Goal: Transaction & Acquisition: Purchase product/service

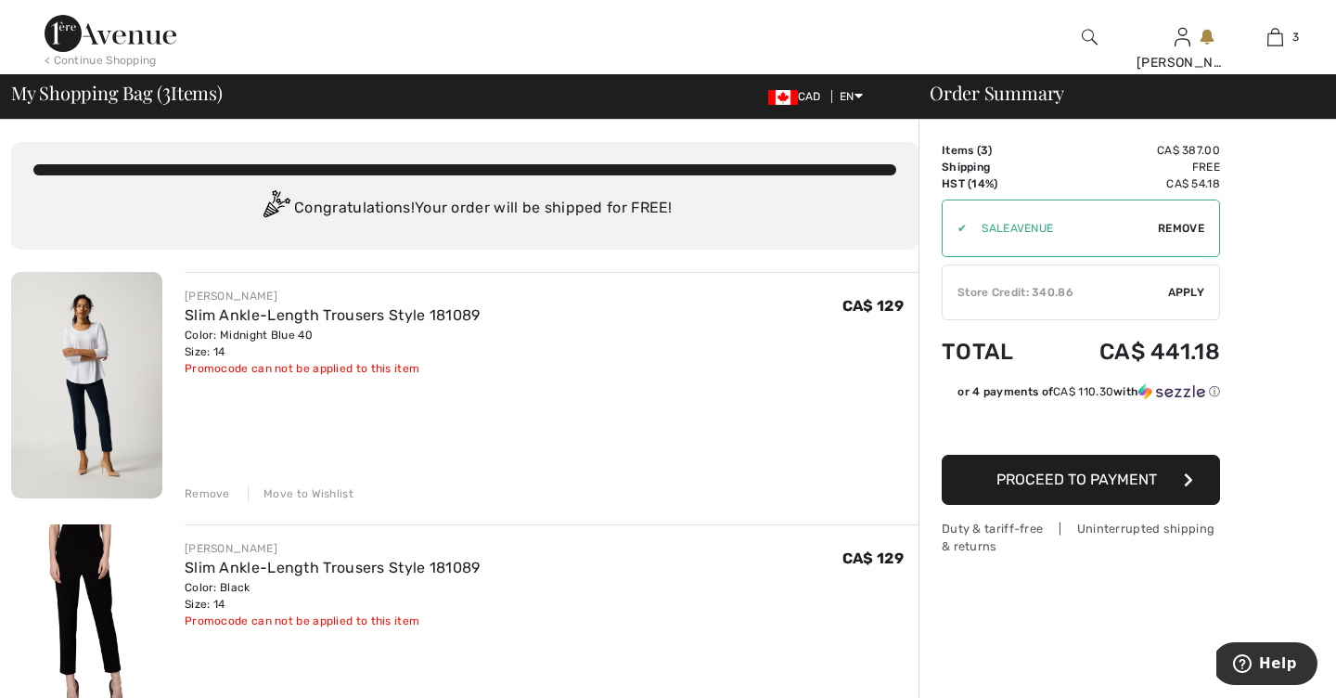
click at [211, 493] on div "Remove" at bounding box center [207, 493] width 45 height 17
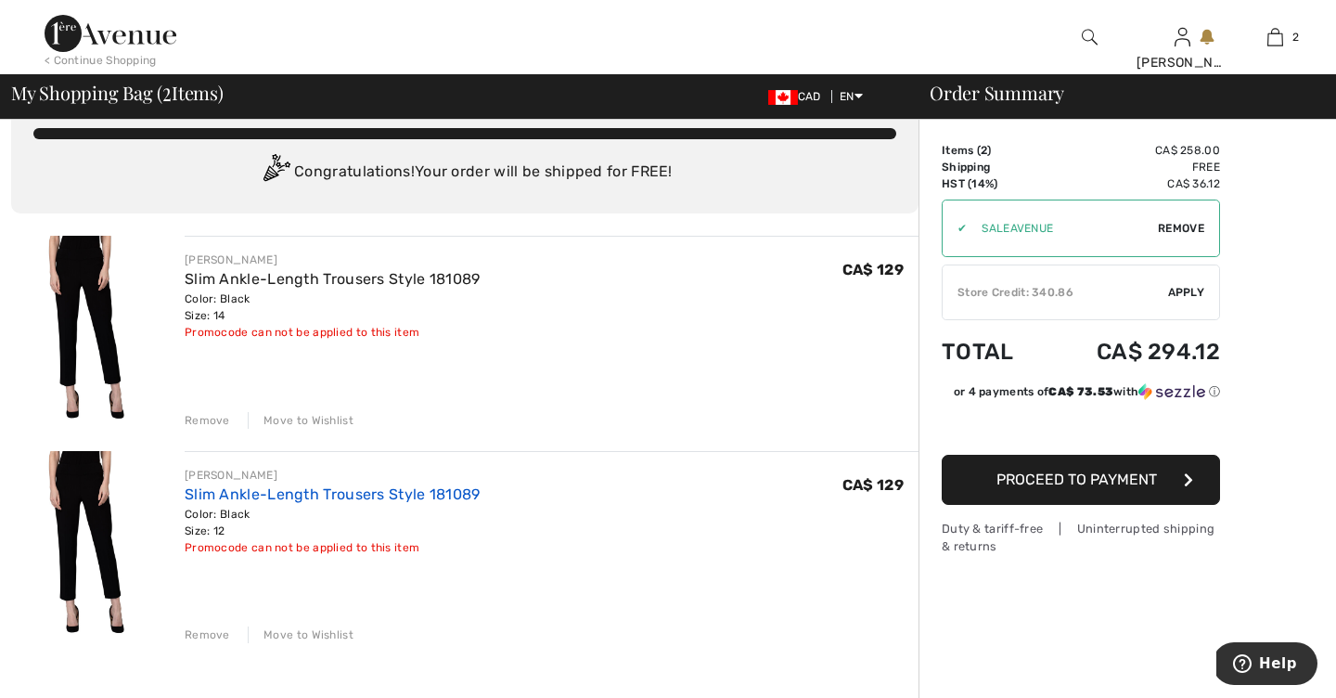
scroll to position [36, 0]
click at [208, 418] on div "Remove" at bounding box center [207, 420] width 45 height 17
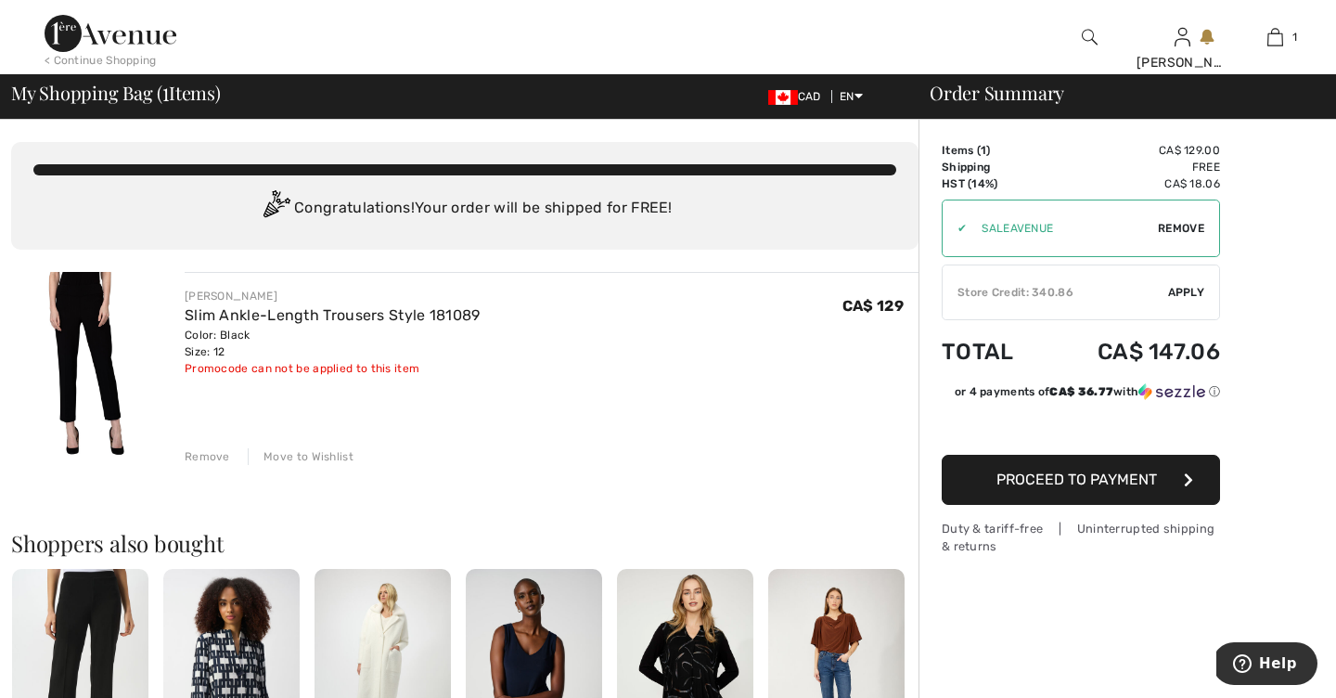
scroll to position [0, 0]
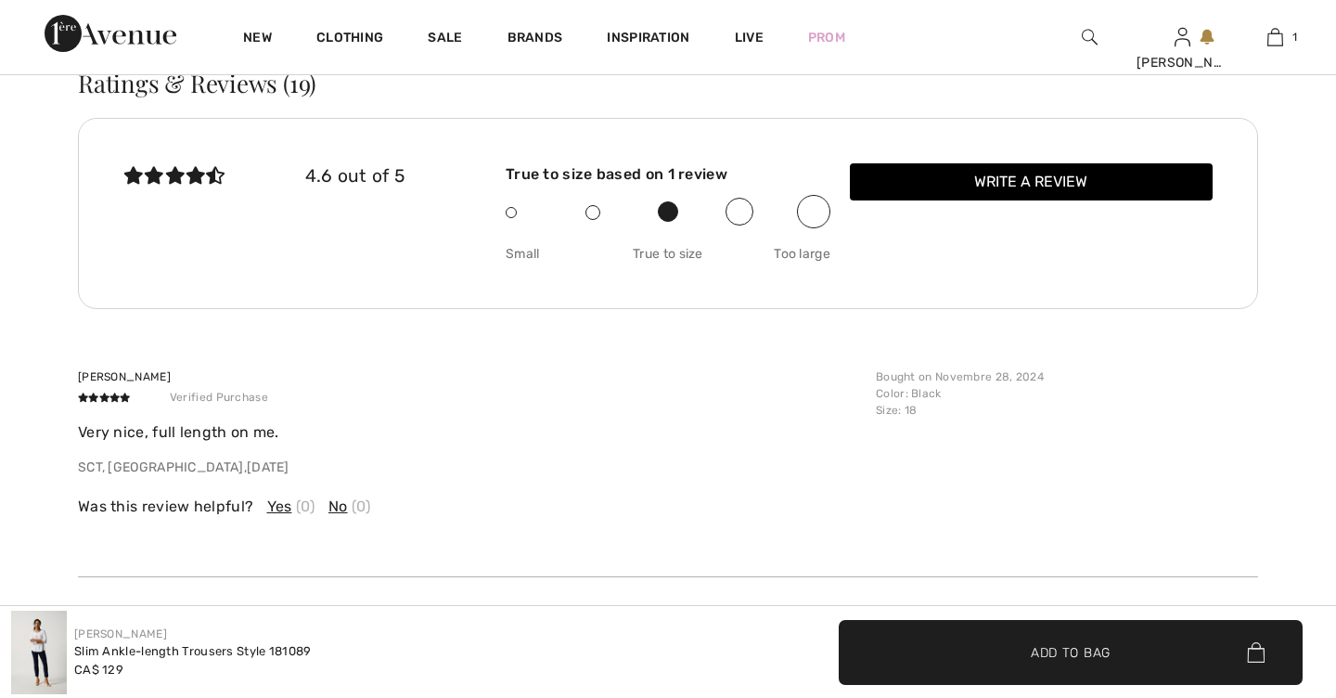
checkbox input "true"
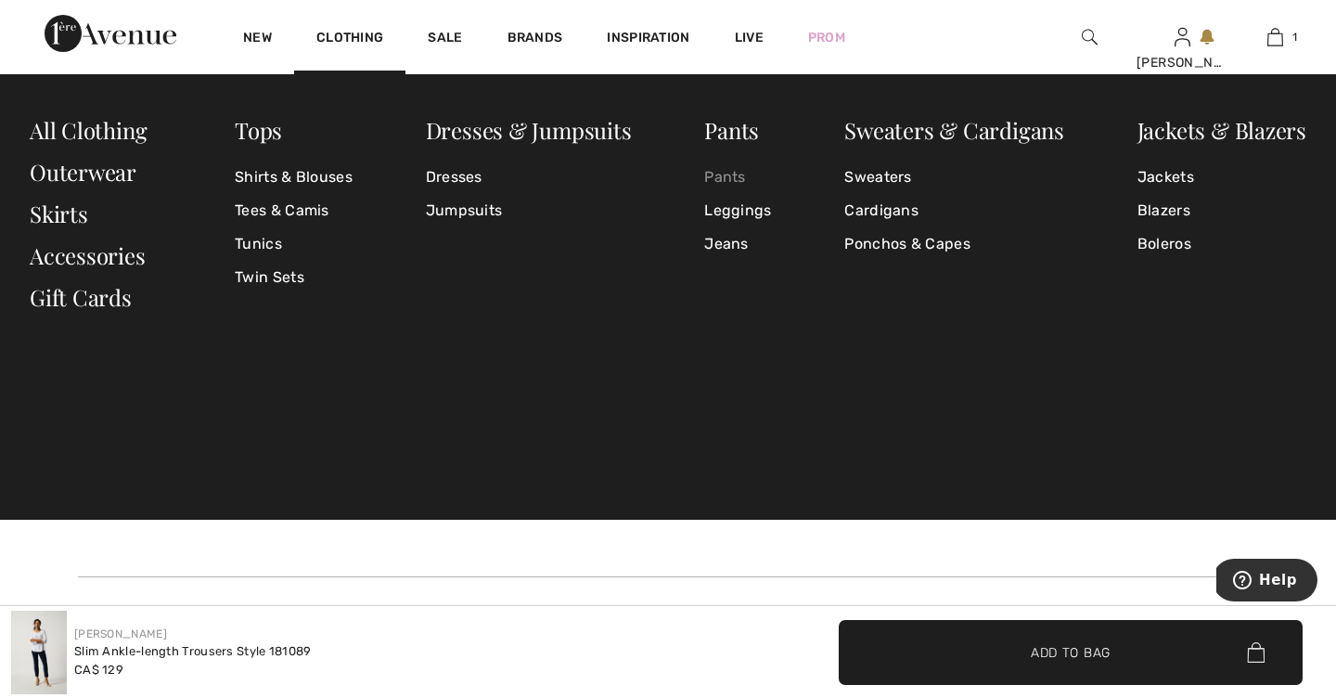
click at [726, 177] on link "Pants" at bounding box center [737, 177] width 67 height 33
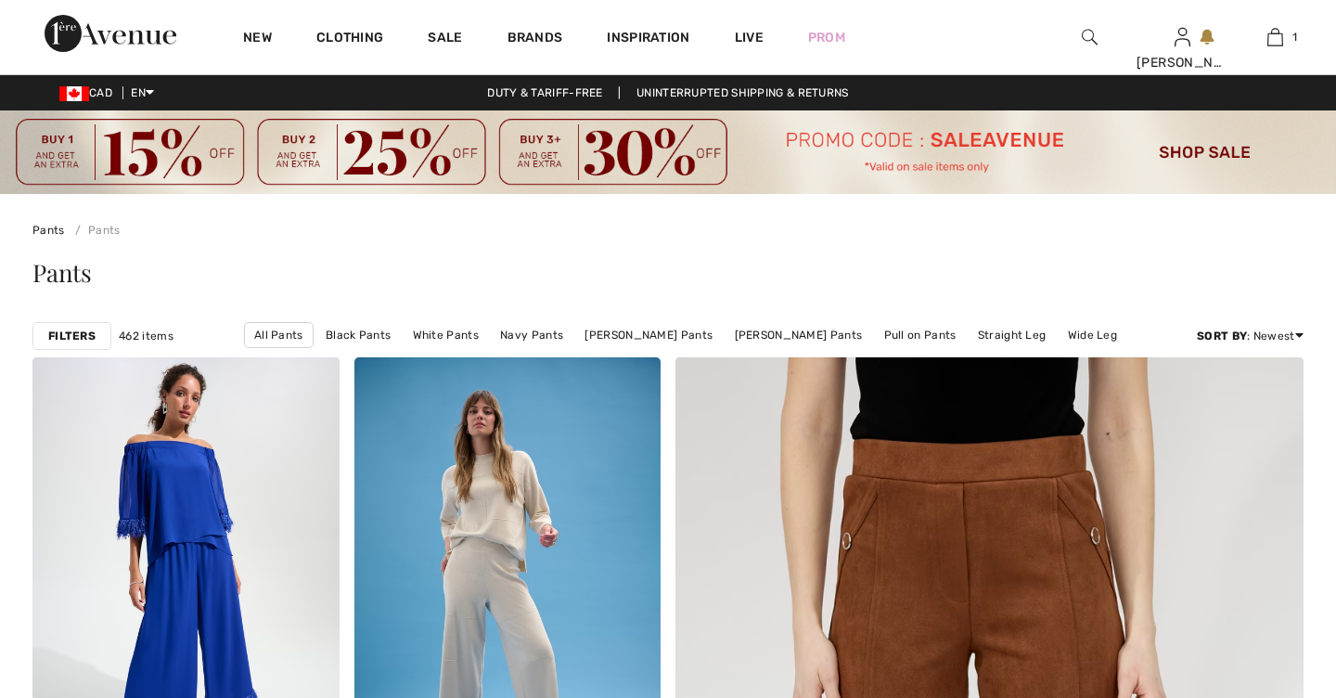
checkbox input "true"
click at [1085, 34] on img at bounding box center [1090, 37] width 16 height 22
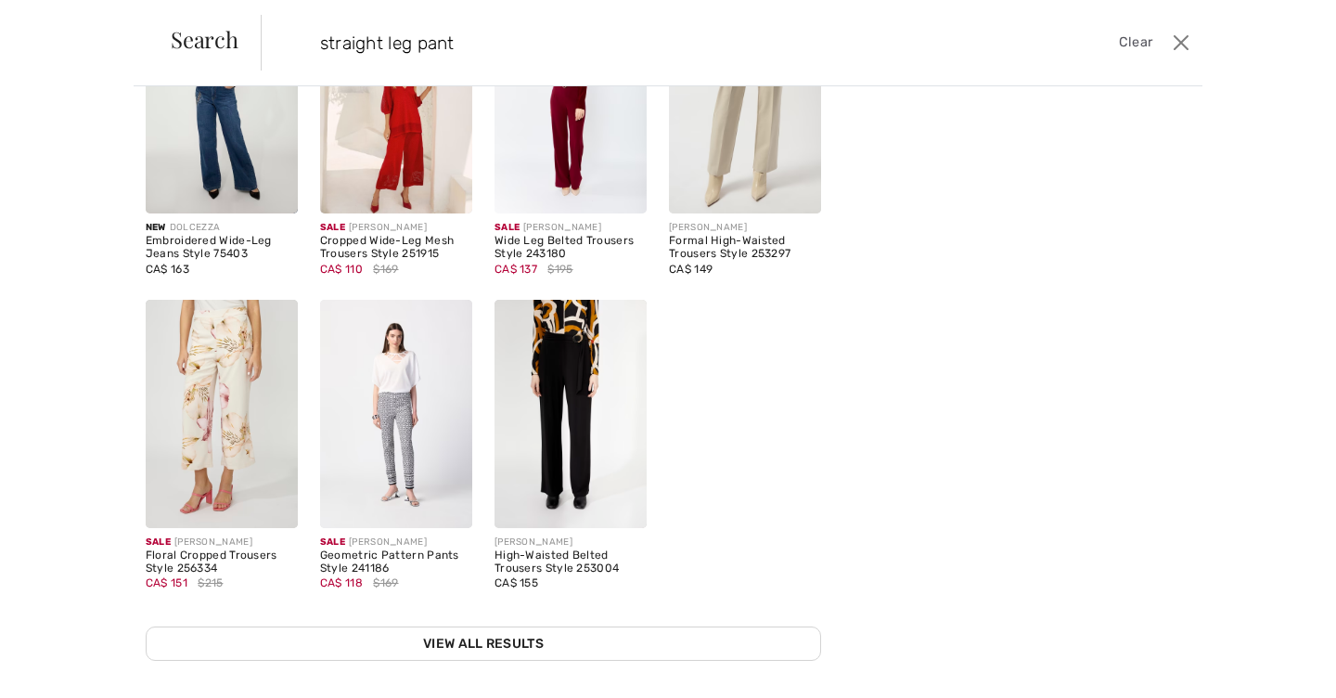
scroll to position [179, 0]
type input "straight leg pant"
click at [509, 638] on link "View All Results" at bounding box center [483, 643] width 675 height 34
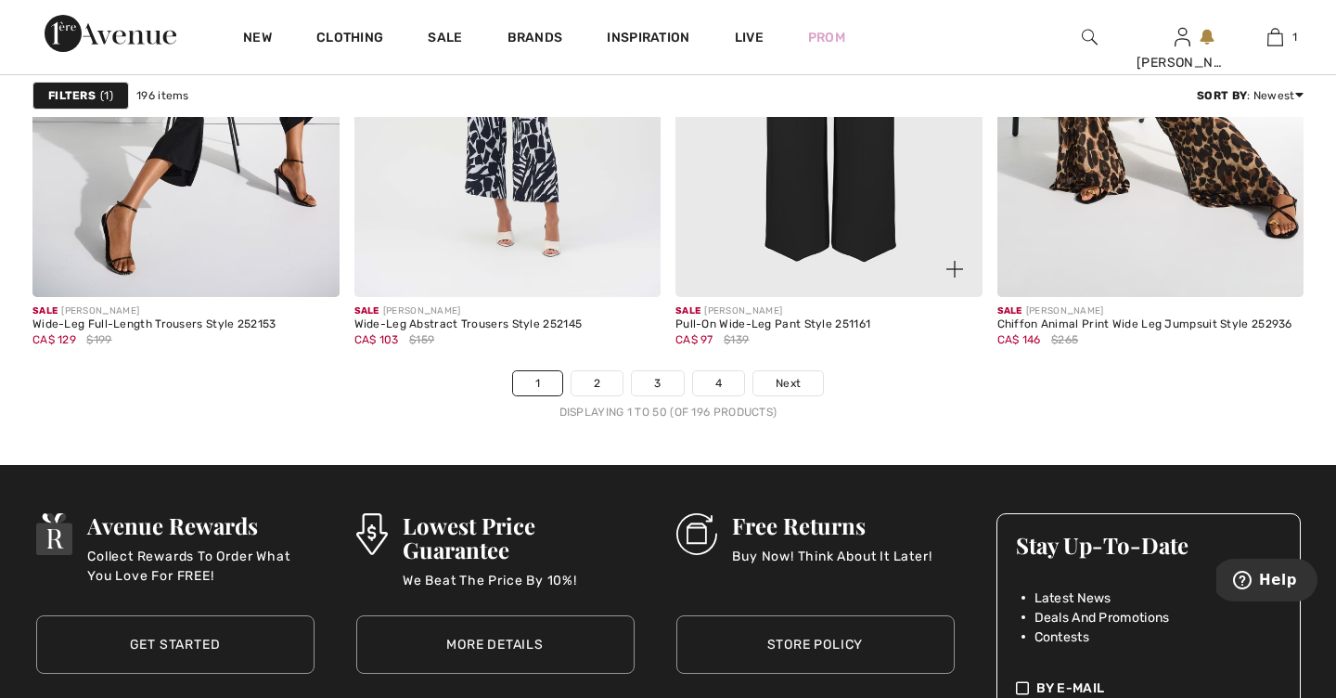
scroll to position [8691, 0]
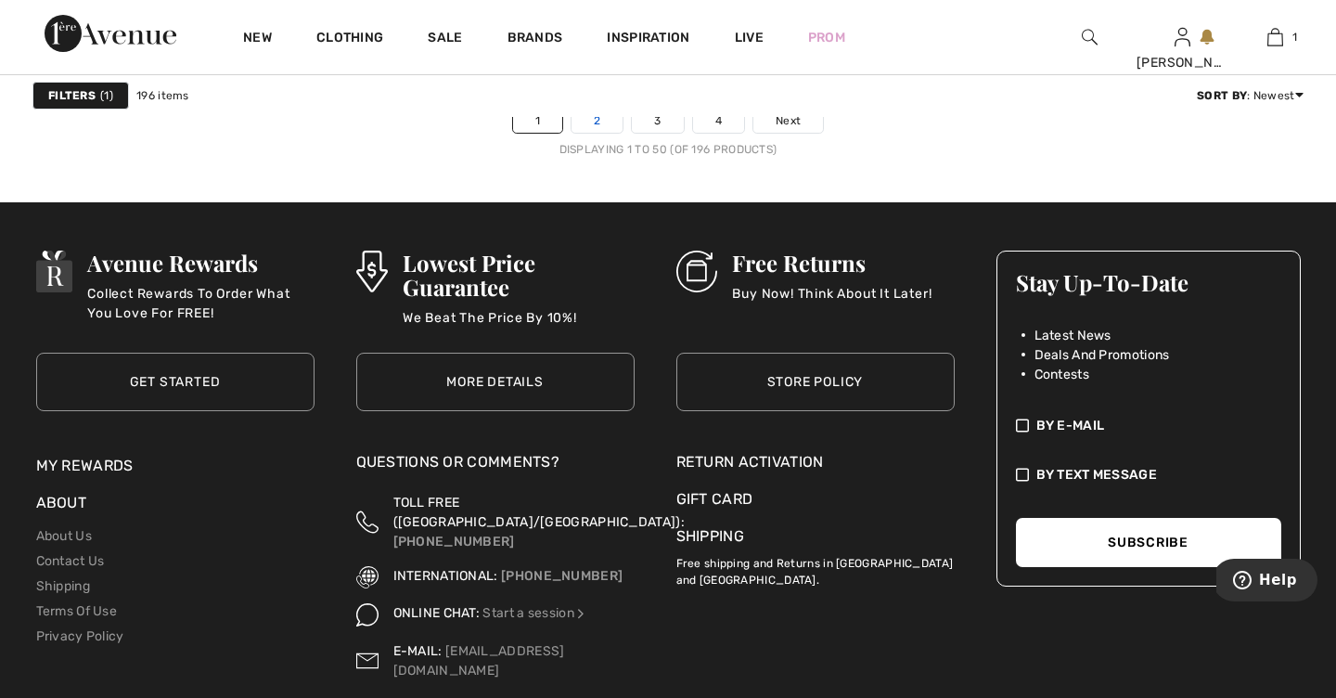
click at [599, 121] on link "2" at bounding box center [597, 121] width 51 height 24
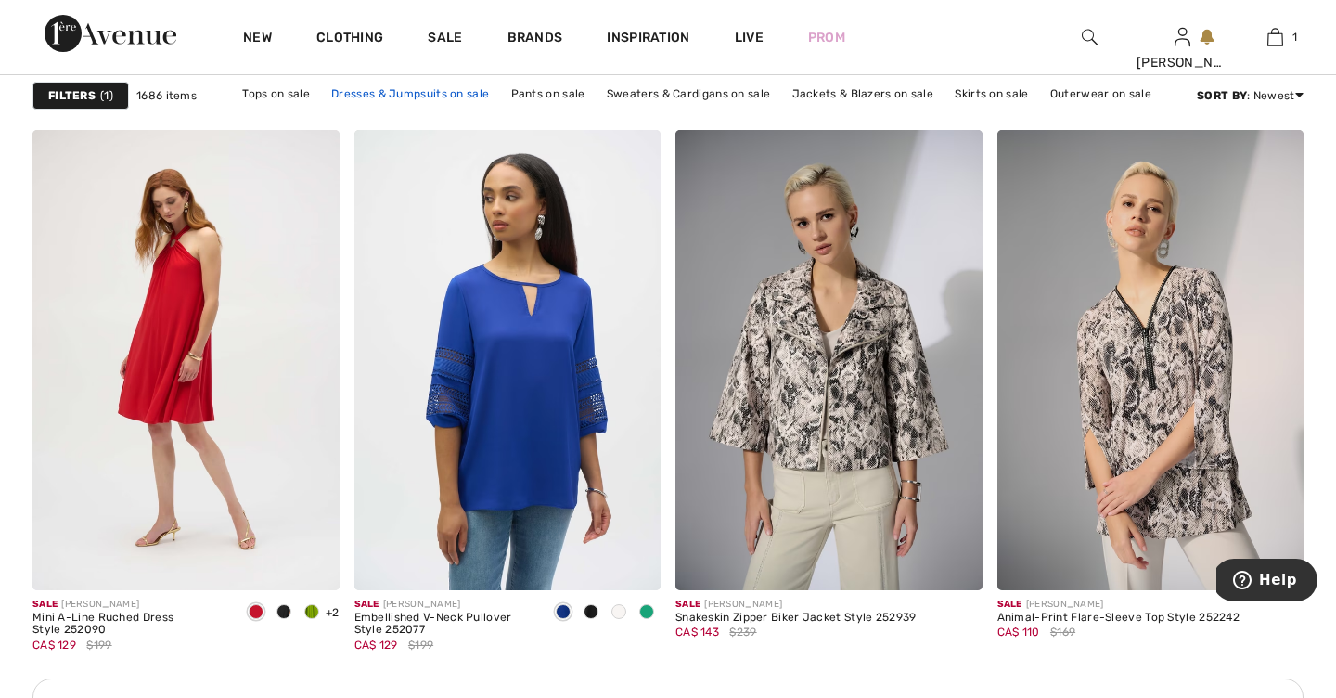
scroll to position [6112, 0]
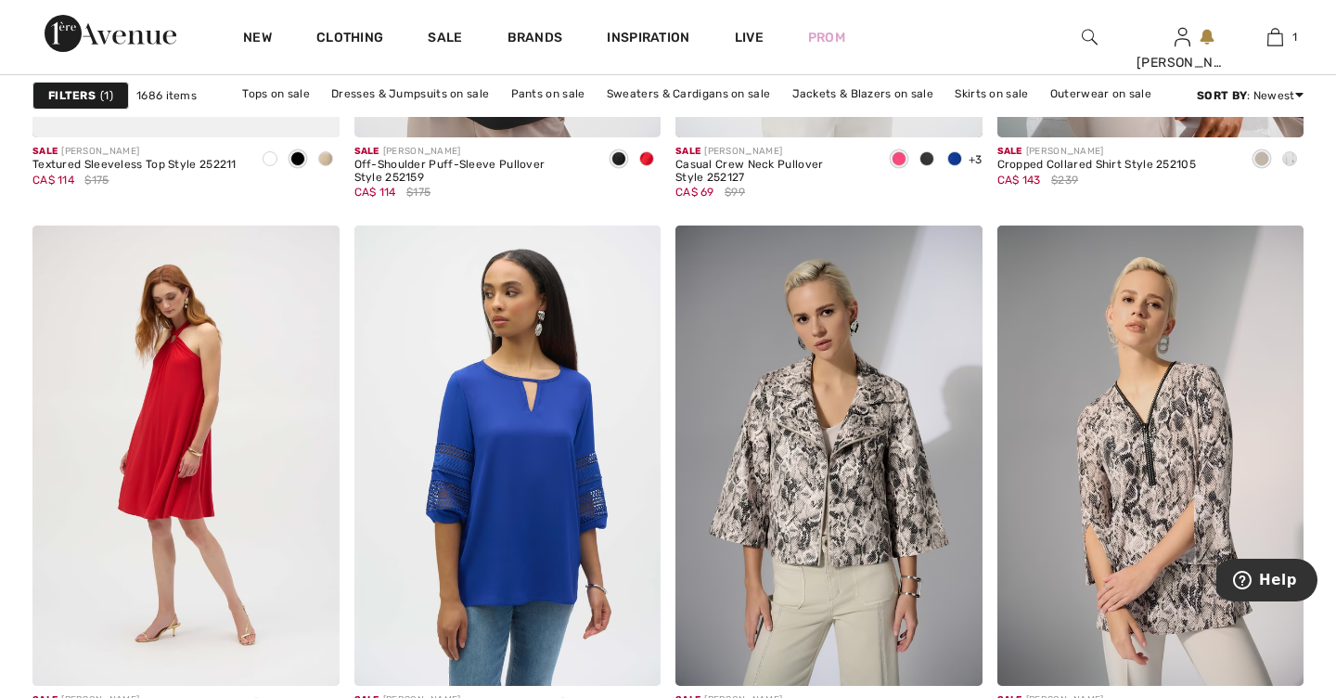
click at [1086, 33] on img at bounding box center [1090, 37] width 16 height 22
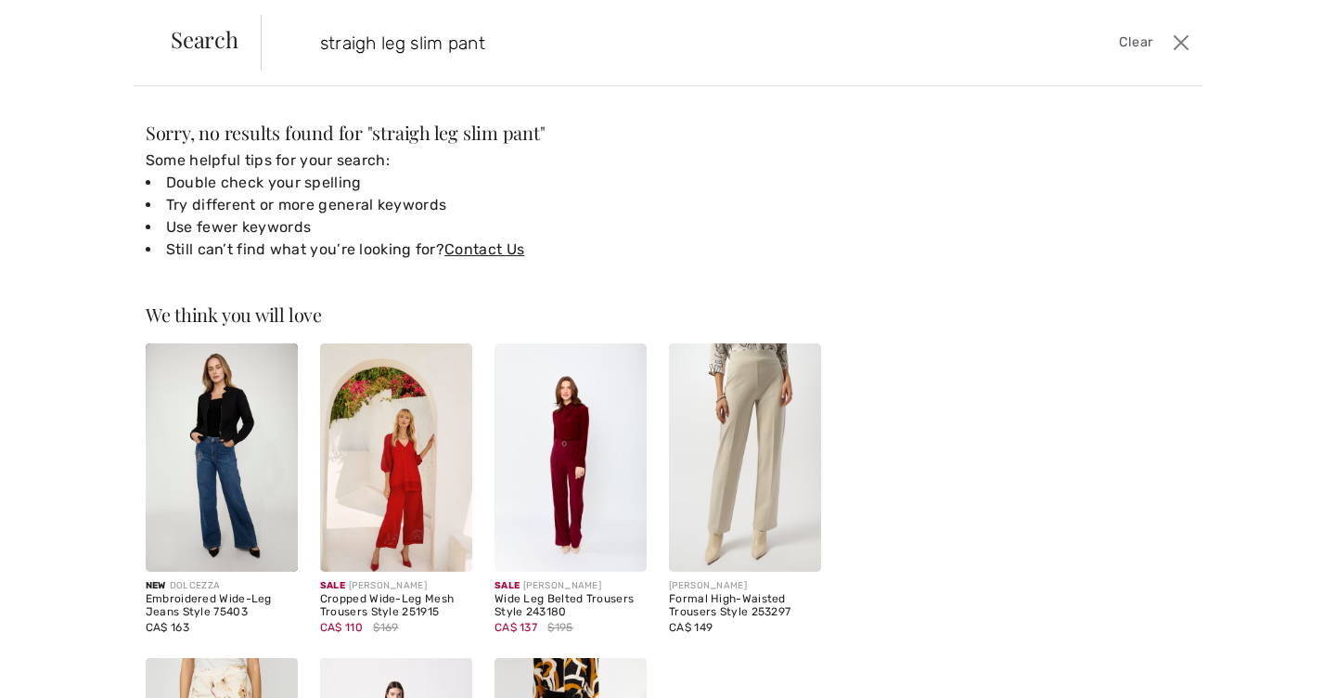
click at [375, 44] on input "straigh leg slim pant" at bounding box center [629, 43] width 646 height 56
click at [513, 41] on input "straight leg slim pant" at bounding box center [629, 43] width 646 height 56
click at [410, 45] on input "straight leg slim pant" at bounding box center [629, 43] width 646 height 56
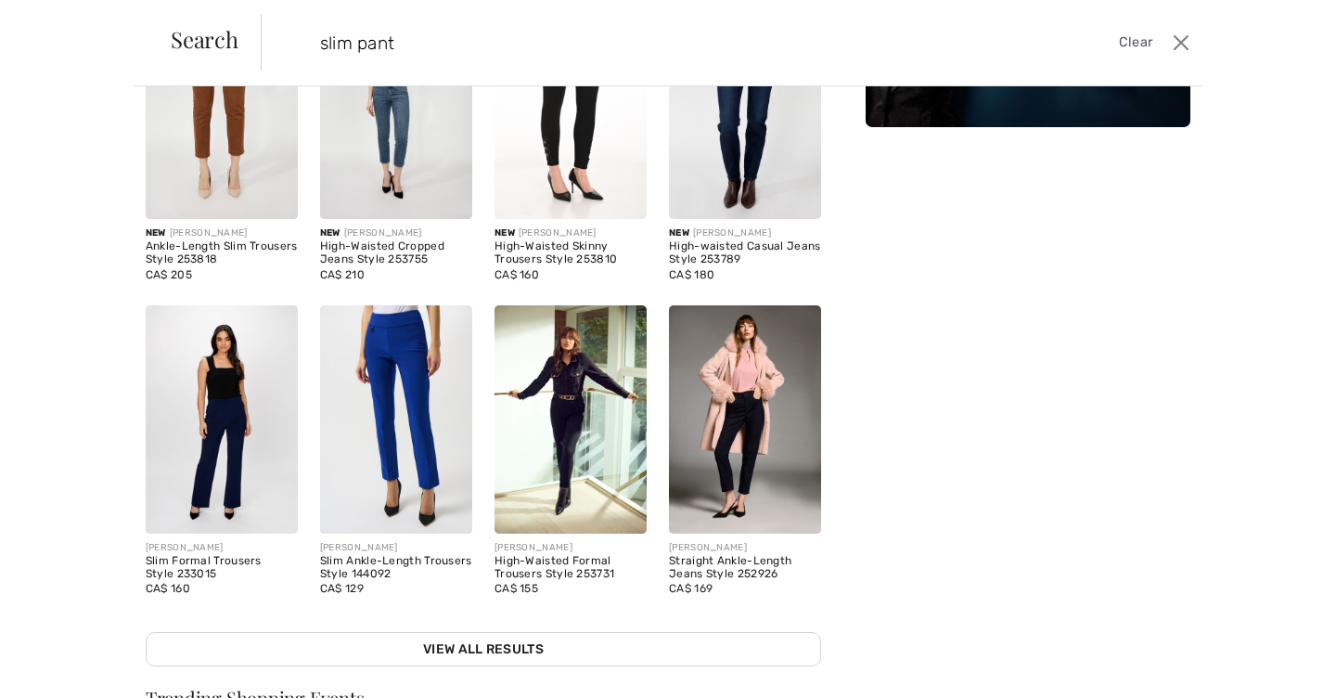
scroll to position [173, 0]
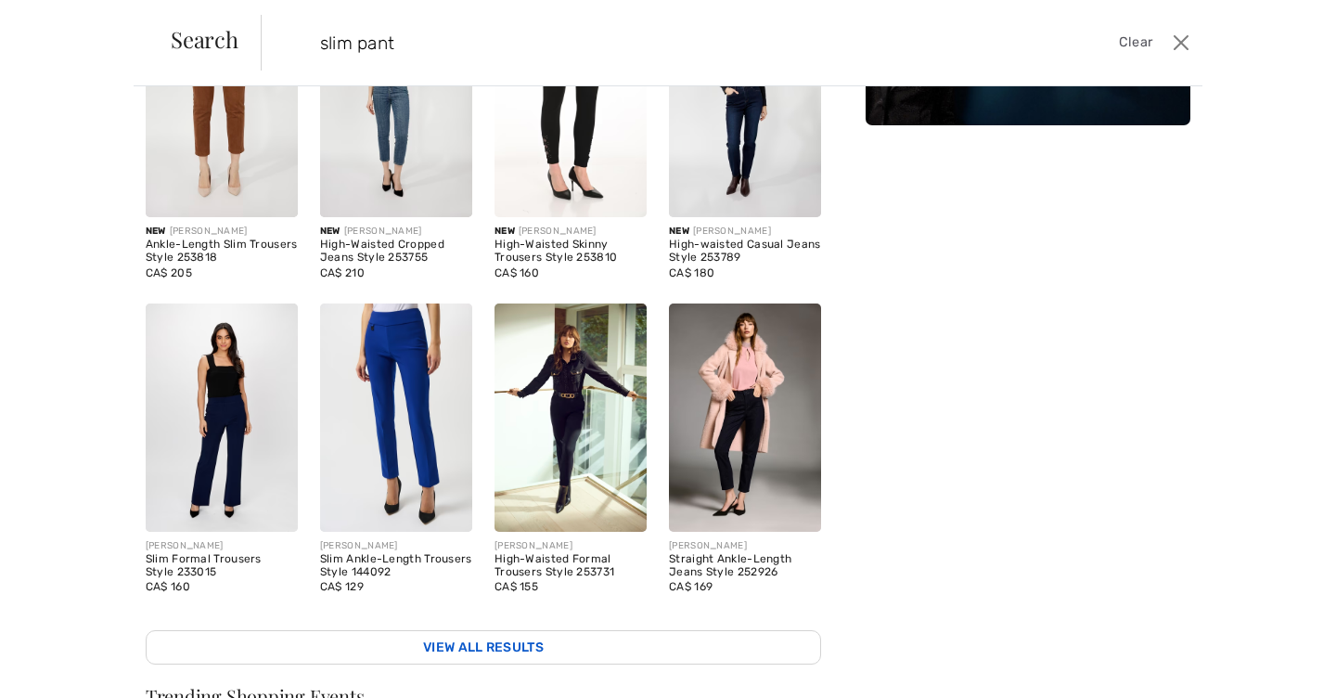
type input "slim pant"
click at [525, 648] on link "View All Results" at bounding box center [483, 647] width 675 height 34
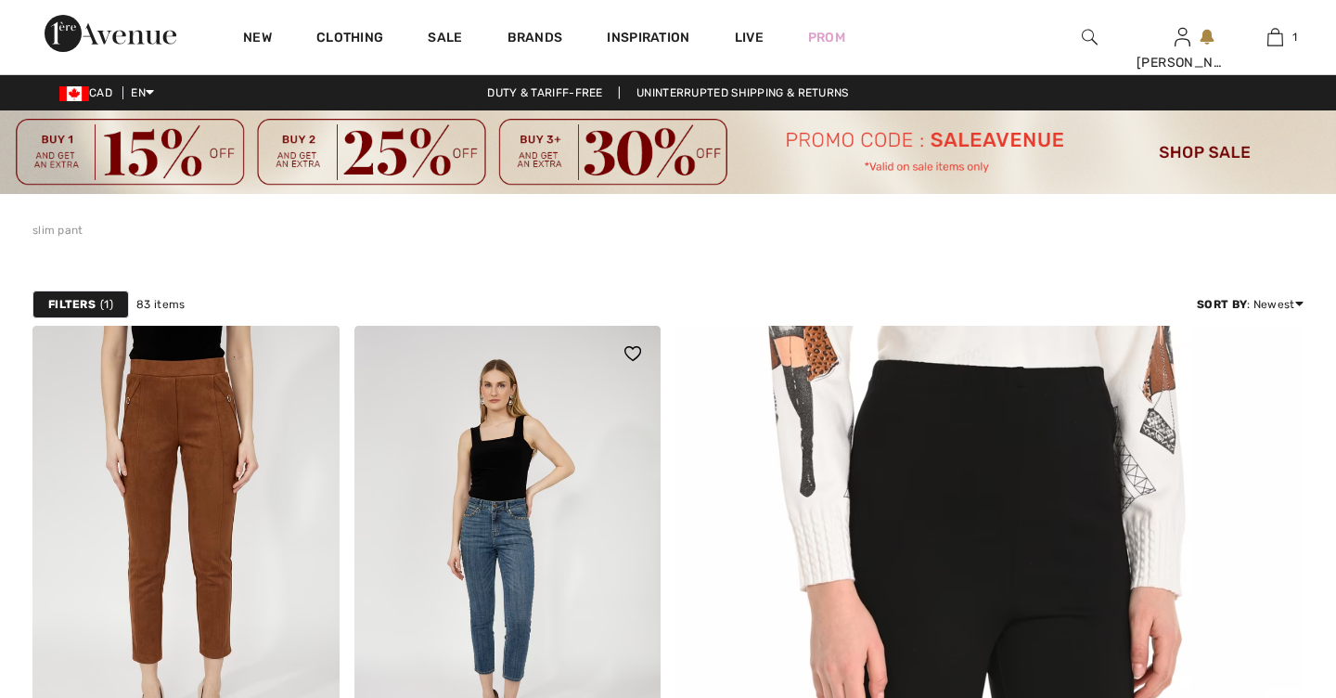
checkbox input "true"
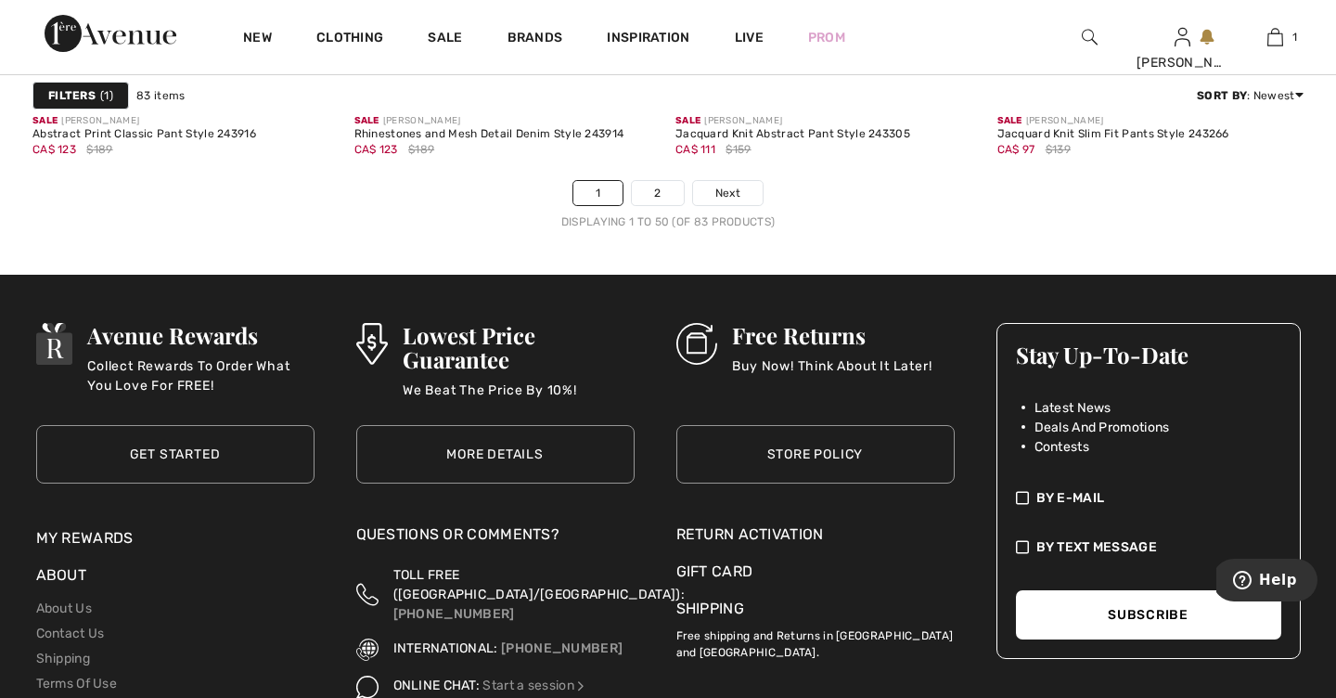
scroll to position [8625, 0]
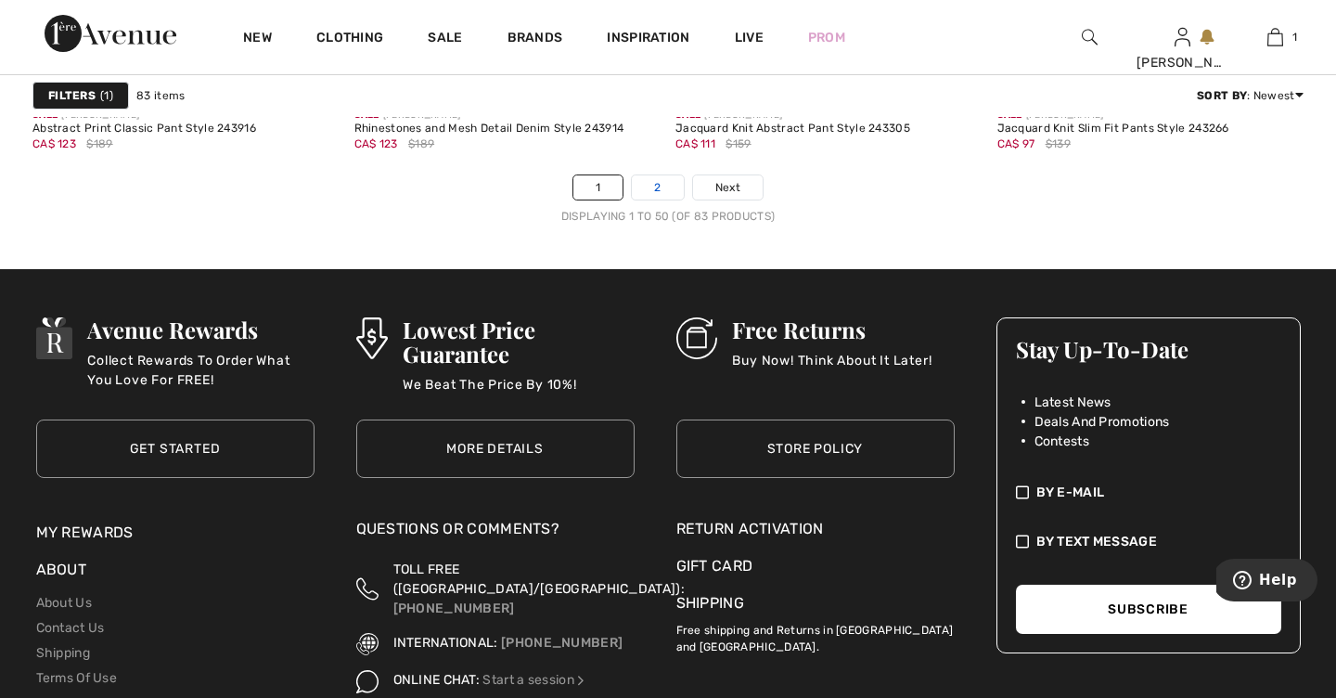
click at [671, 185] on link "2" at bounding box center [657, 187] width 51 height 24
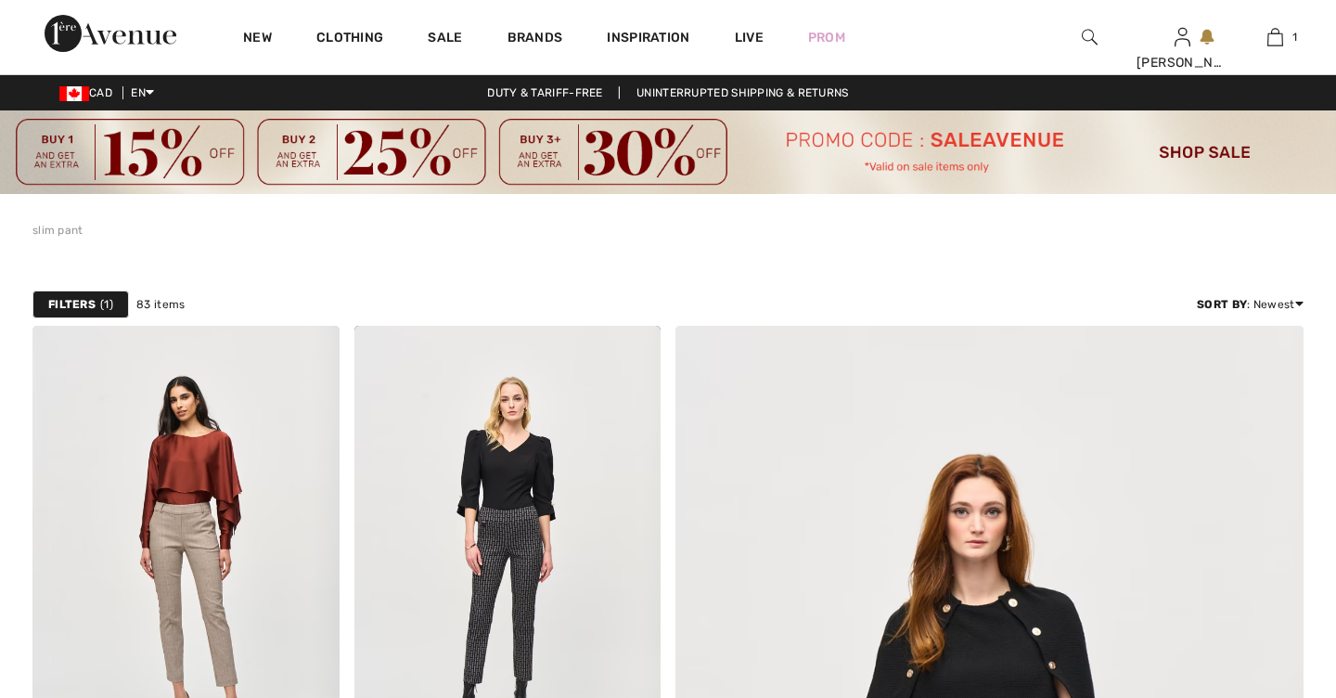
scroll to position [303, 0]
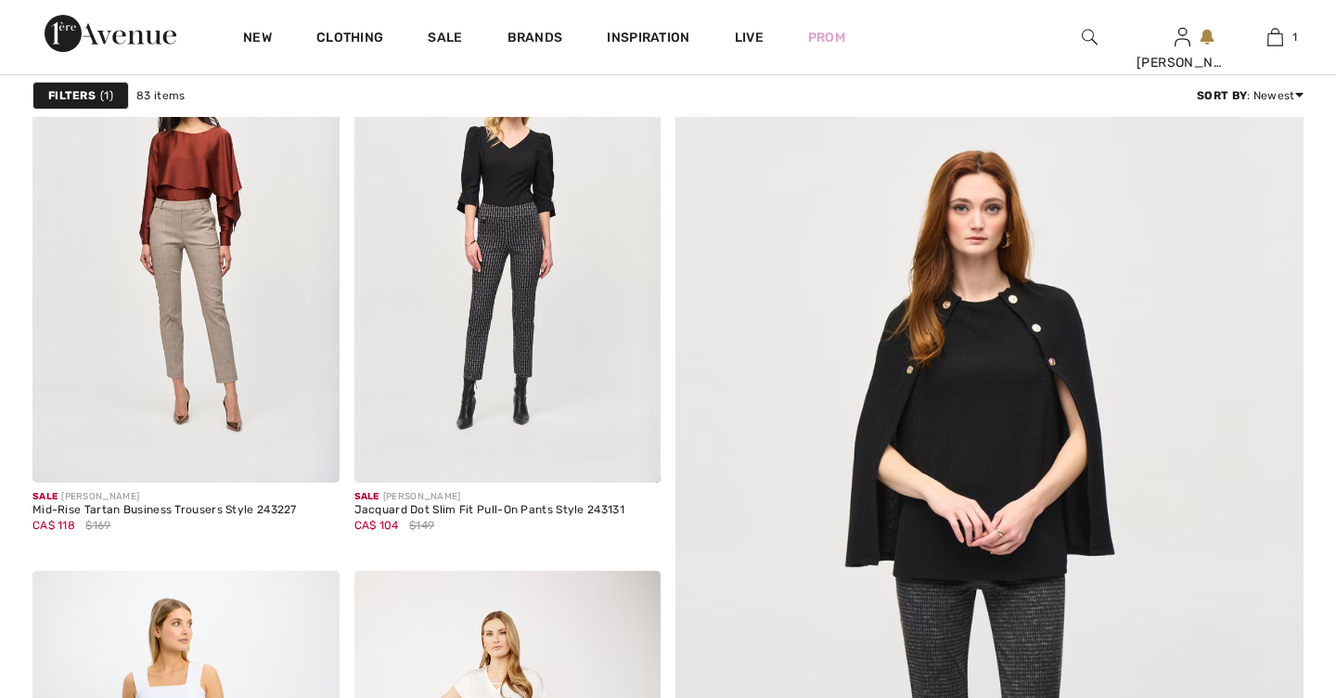
checkbox input "true"
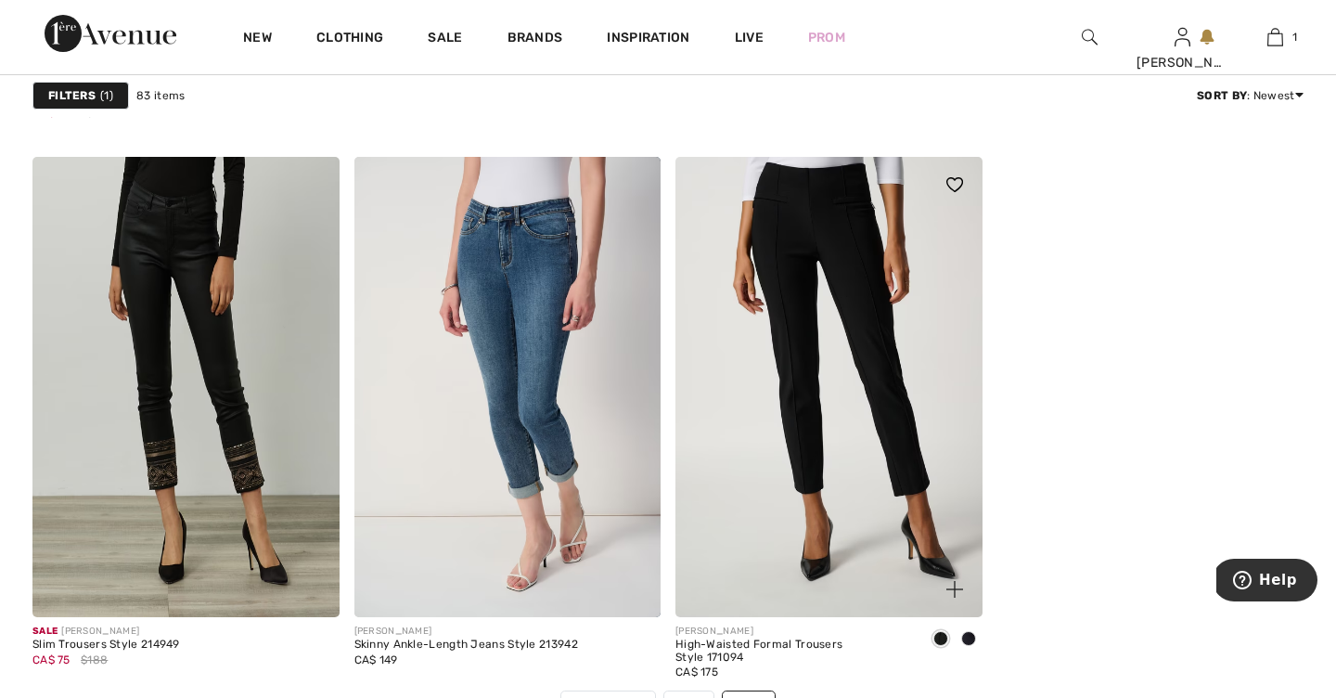
scroll to position [5578, 0]
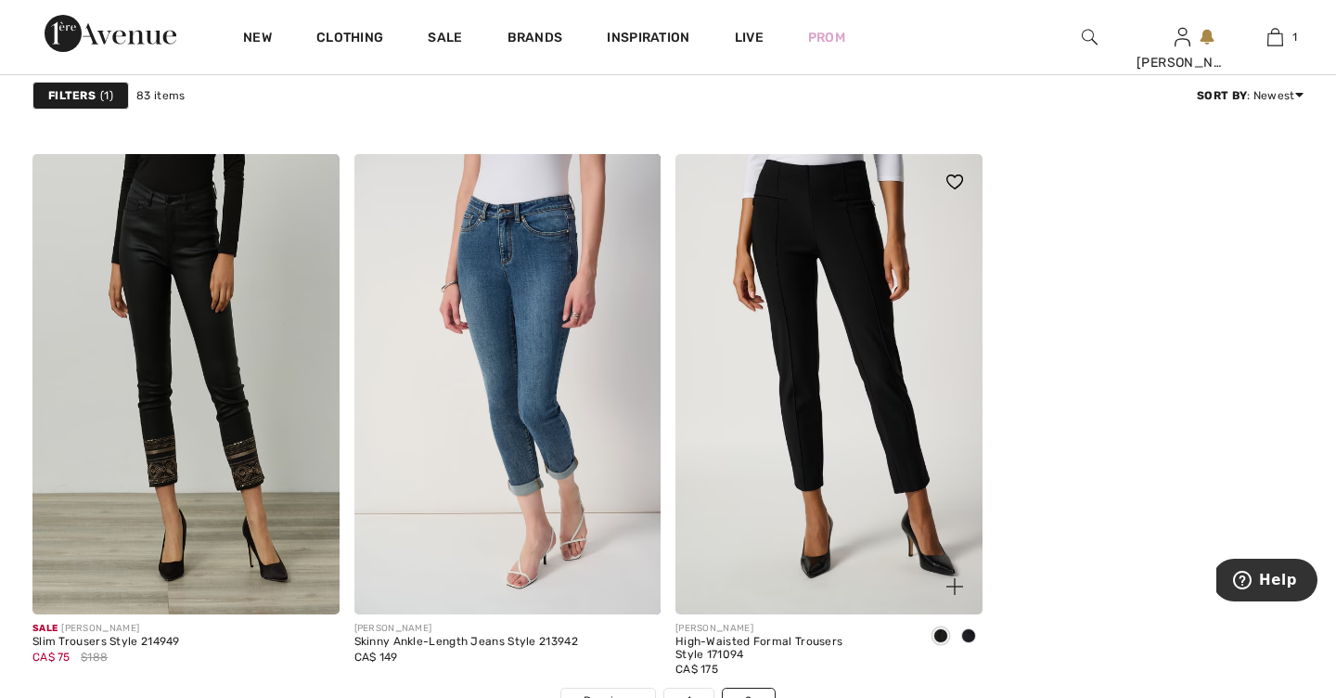
click at [842, 321] on img at bounding box center [828, 384] width 307 height 460
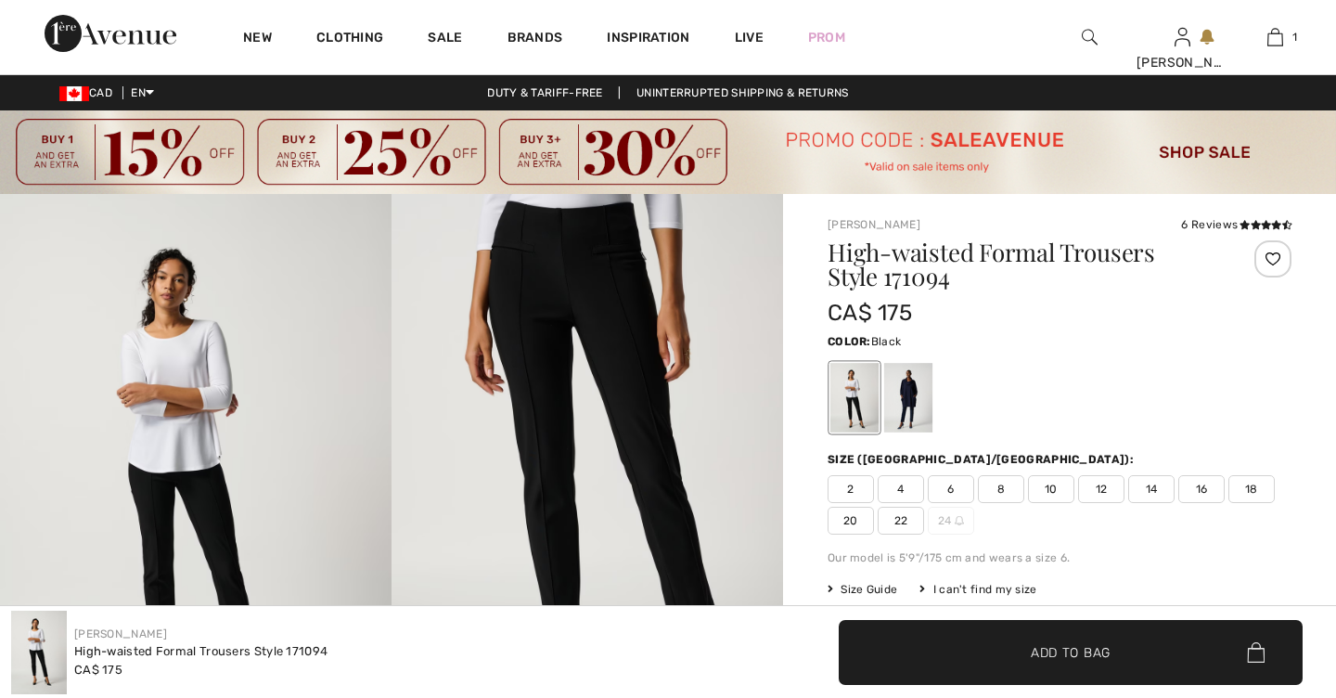
checkbox input "true"
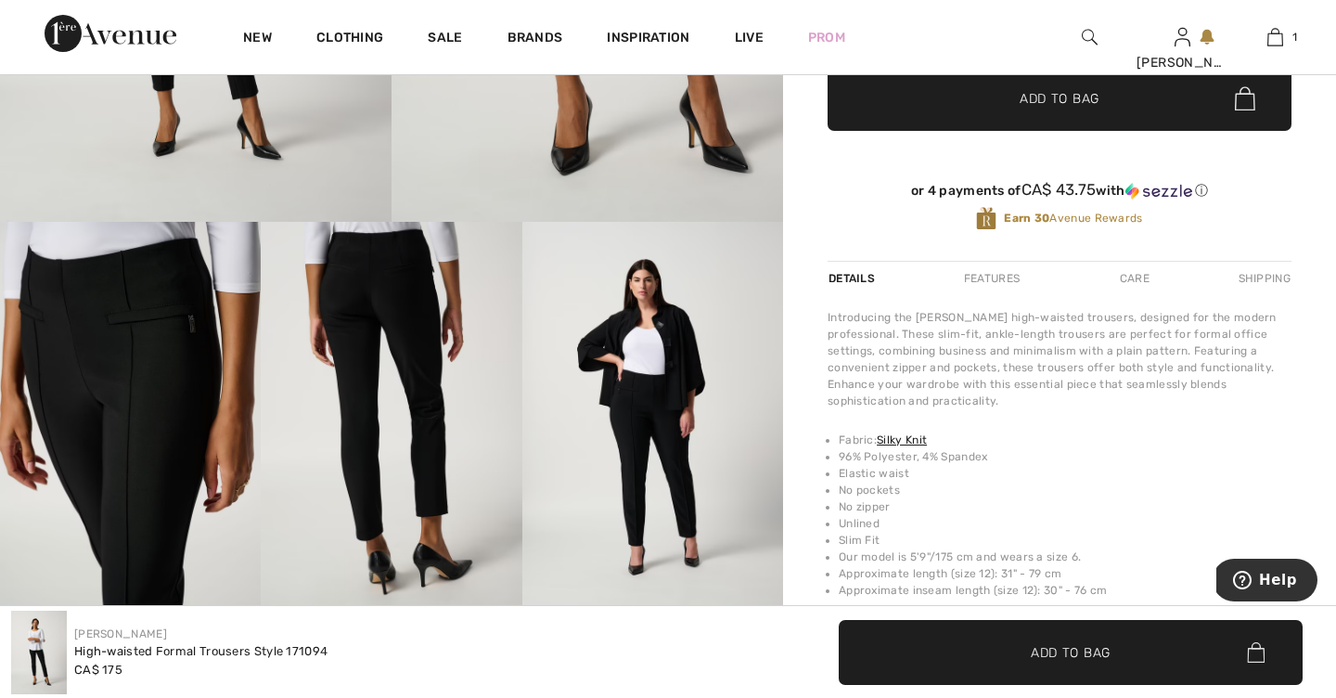
scroll to position [561, 0]
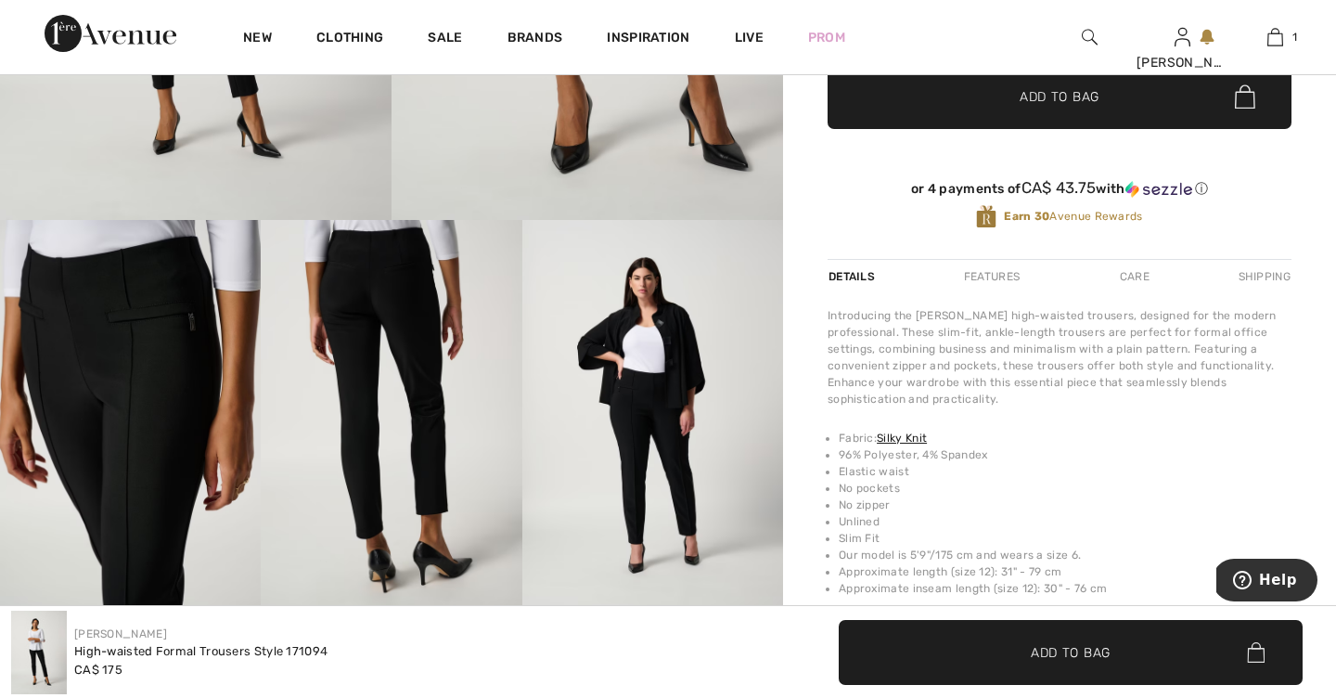
click at [417, 456] on img at bounding box center [391, 416] width 261 height 392
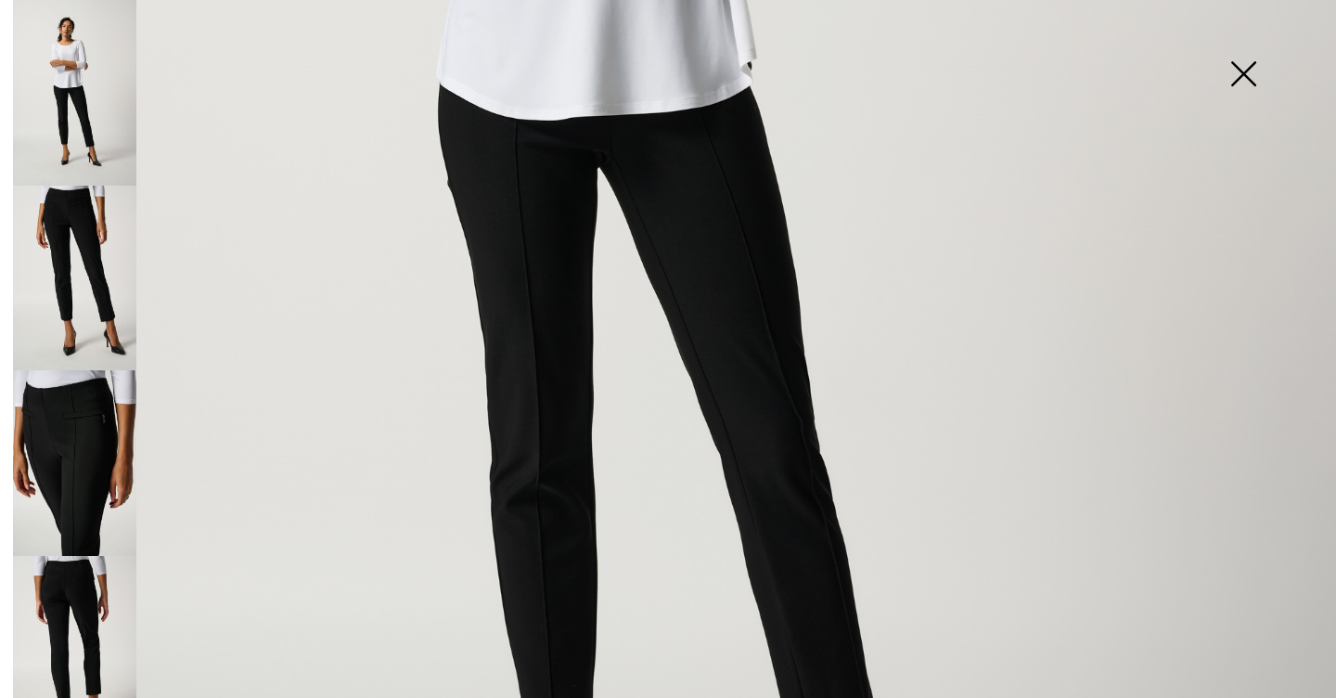
scroll to position [819, 0]
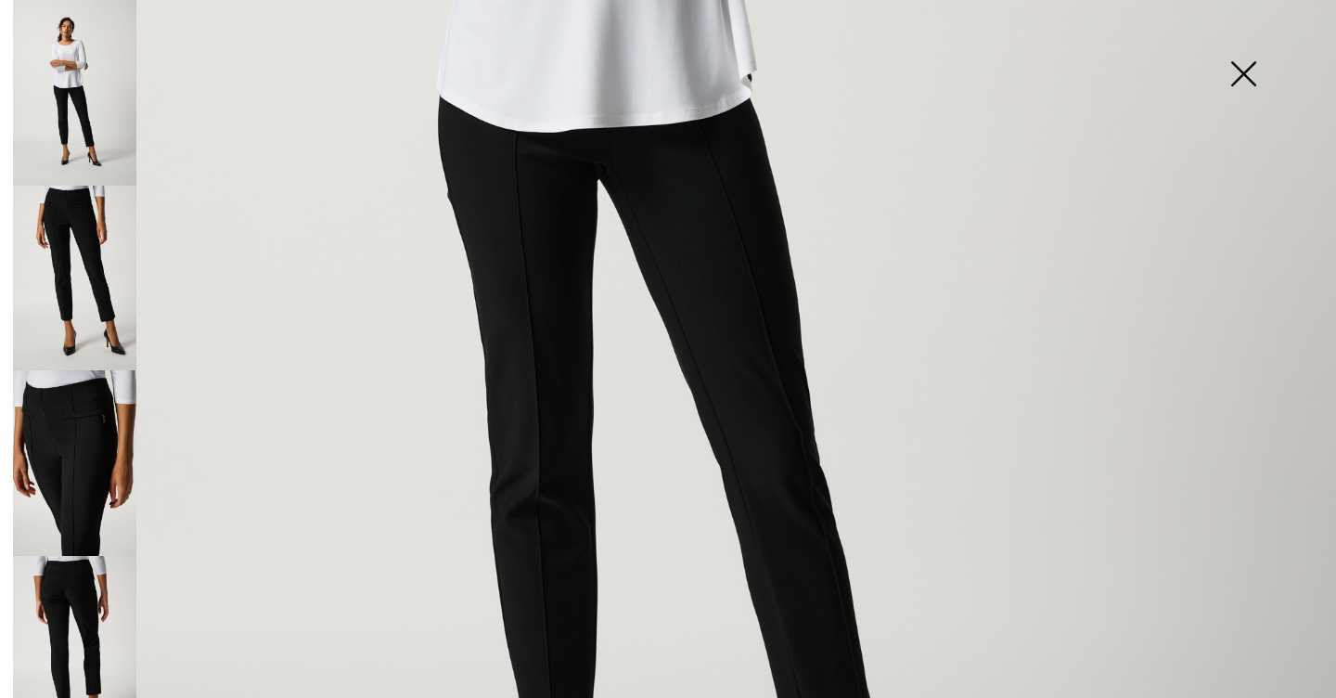
click at [79, 251] on img at bounding box center [74, 279] width 123 height 186
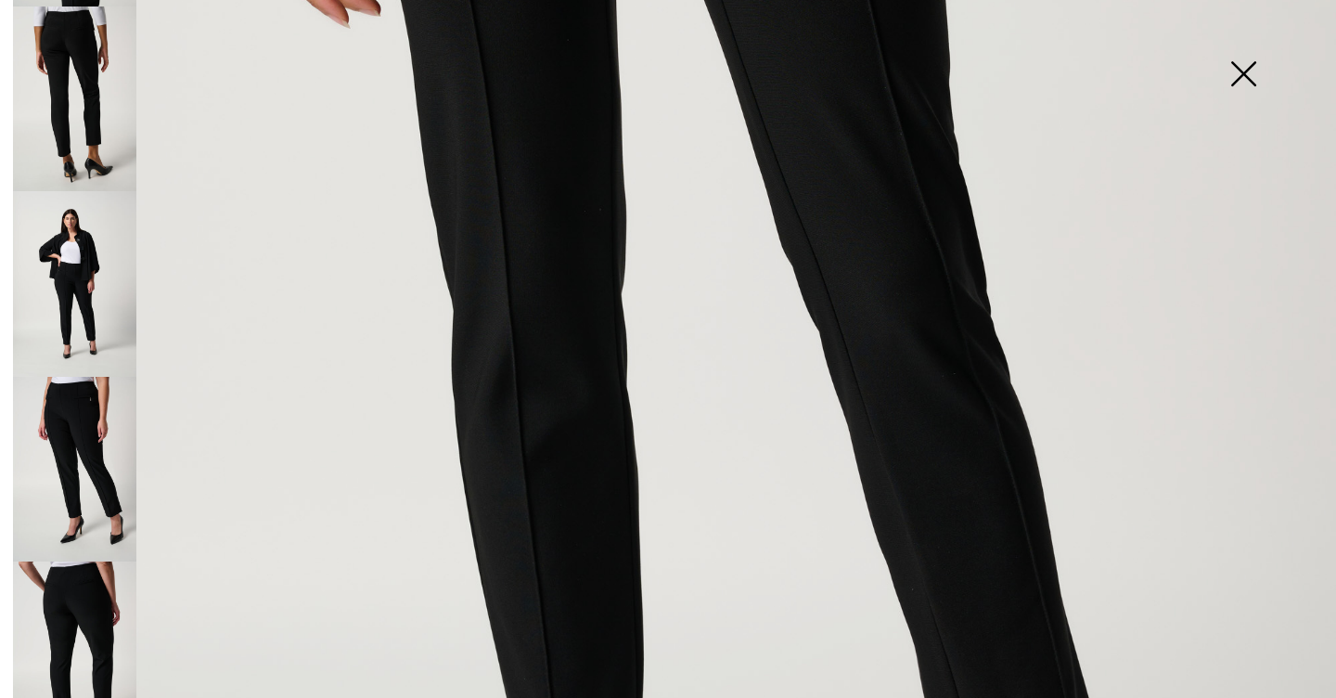
scroll to position [657, 0]
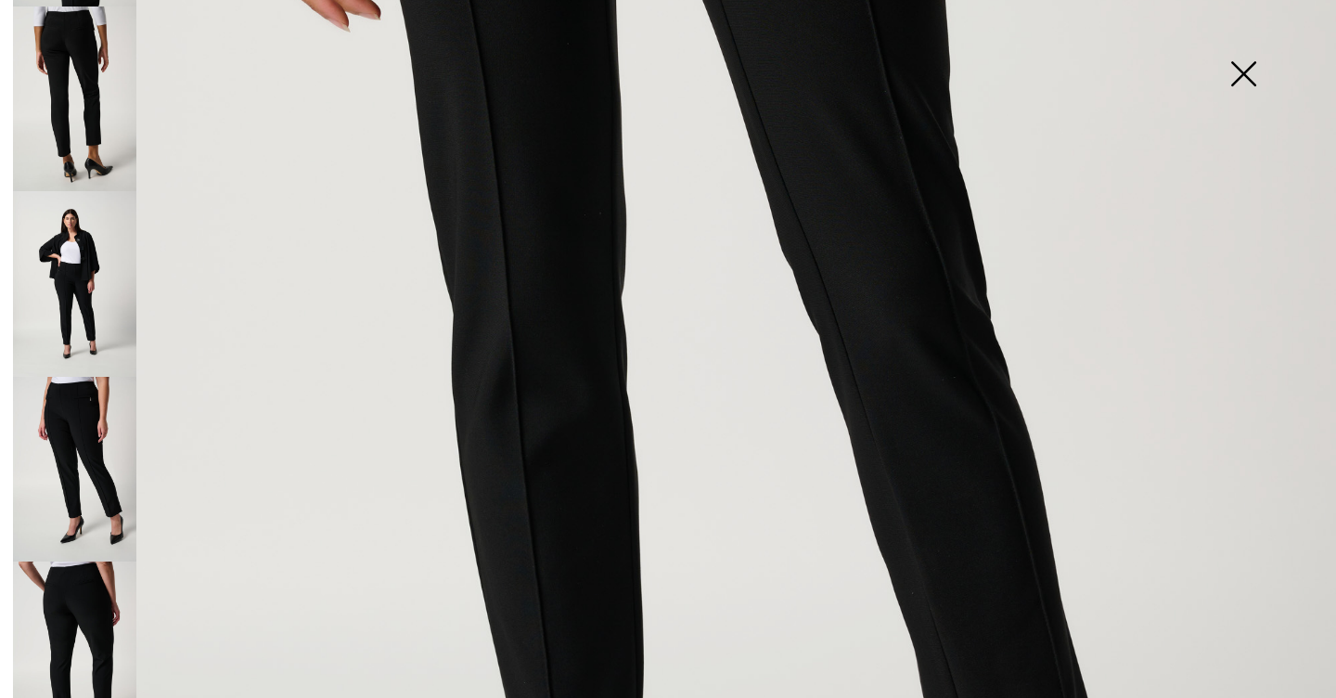
click at [1240, 67] on img at bounding box center [1243, 76] width 93 height 96
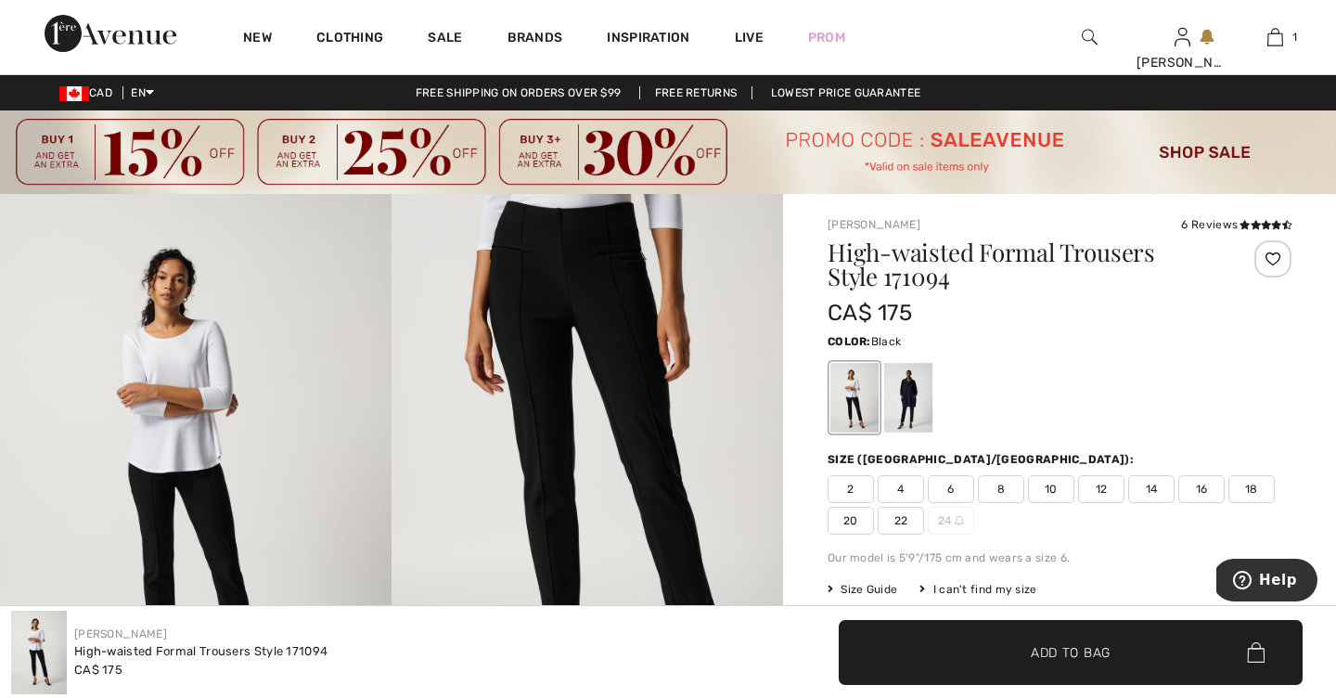
scroll to position [0, 0]
click at [1102, 483] on span "12" at bounding box center [1101, 489] width 46 height 28
click at [1060, 648] on span "Add to Bag" at bounding box center [1071, 651] width 80 height 19
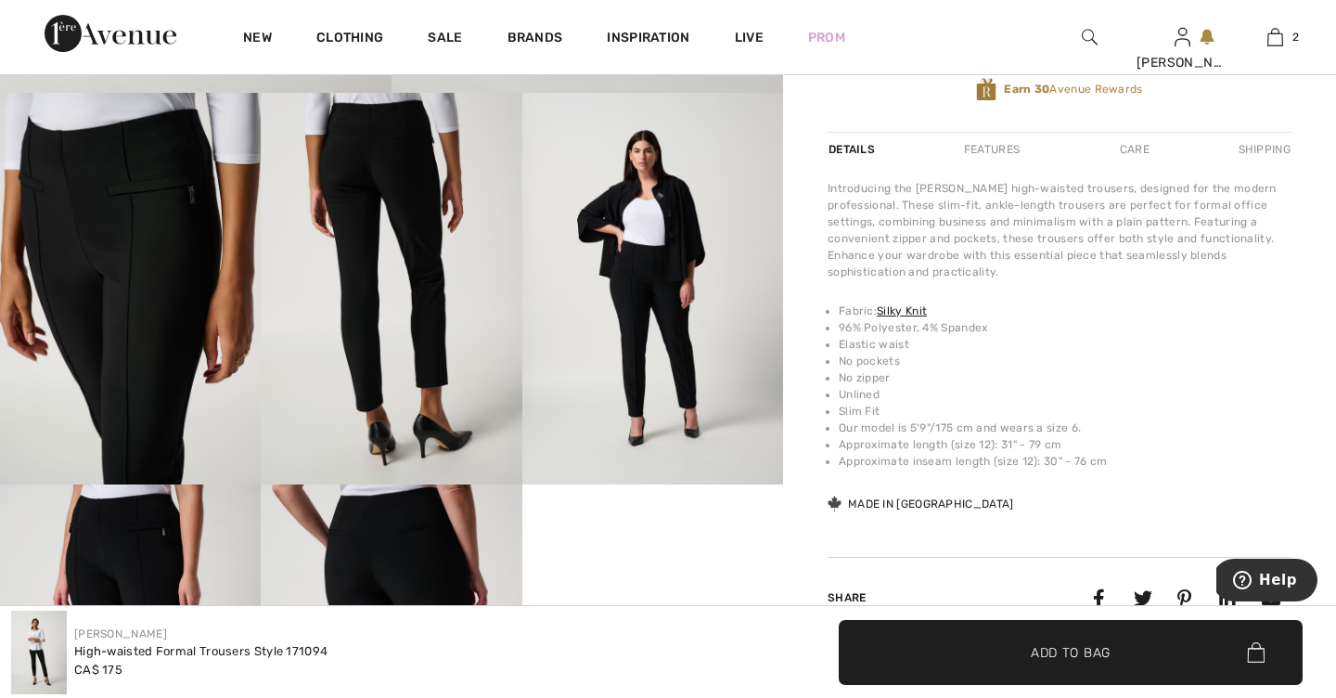
scroll to position [688, 0]
